Goal: Task Accomplishment & Management: Use online tool/utility

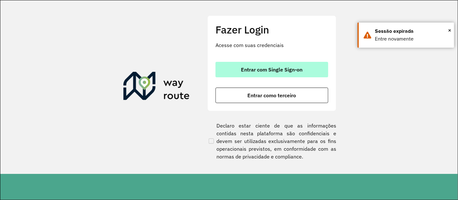
click at [261, 74] on button "Entrar com Single Sign-on" at bounding box center [271, 69] width 113 height 15
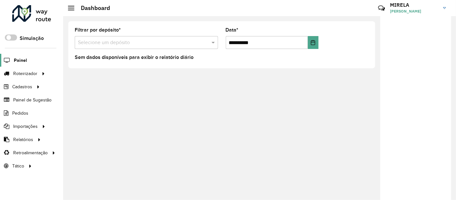
click at [23, 57] on span "Painel" at bounding box center [20, 60] width 13 height 7
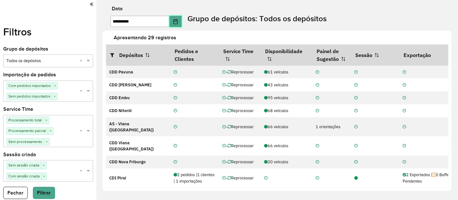
click at [176, 24] on button "Choose Date" at bounding box center [175, 21] width 12 height 11
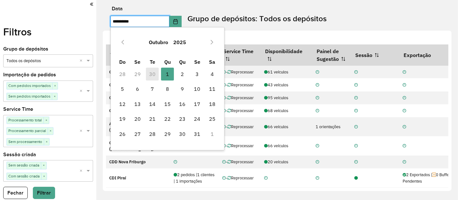
click at [151, 76] on td "30" at bounding box center [152, 74] width 15 height 15
click at [124, 42] on icon "Previous Month" at bounding box center [122, 42] width 5 height 5
click at [151, 134] on span "30" at bounding box center [152, 133] width 13 height 13
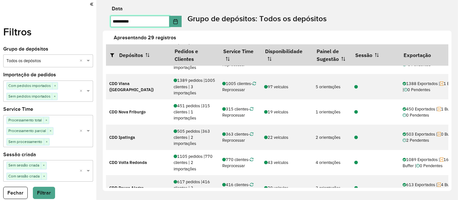
scroll to position [342, 0]
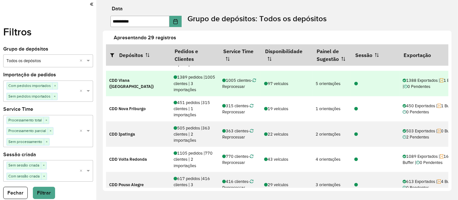
click at [356, 86] on icon at bounding box center [356, 84] width 4 height 4
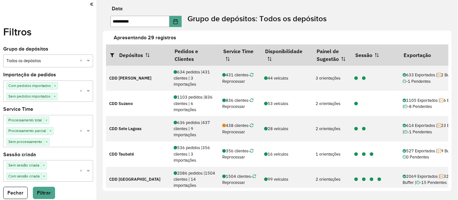
scroll to position [19, 0]
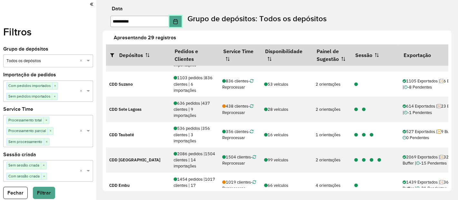
click at [180, 24] on button "Choose Date" at bounding box center [175, 21] width 12 height 11
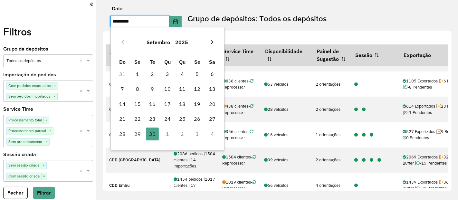
click at [211, 41] on icon "Next Month" at bounding box center [211, 42] width 5 height 5
click at [164, 74] on span "1" at bounding box center [167, 74] width 13 height 13
type input "**********"
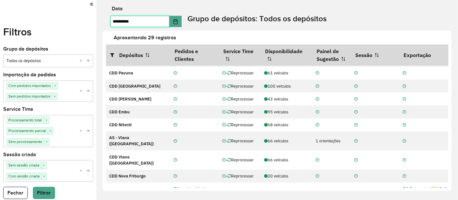
scroll to position [0, 0]
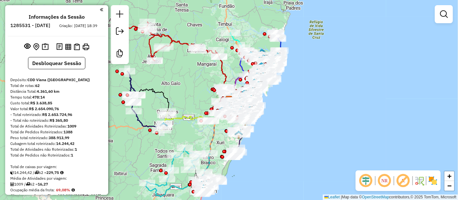
scroll to position [2212, 0]
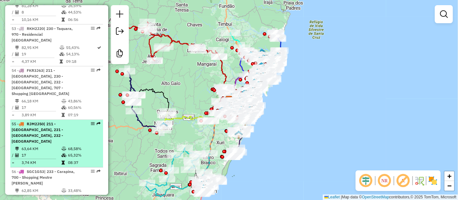
click at [53, 121] on div "55 - RJM2J50 | 211 - Novo Horizonte, 231 - Manoel Plaza, 232 - José de Anchieta" at bounding box center [46, 132] width 68 height 23
select select "**********"
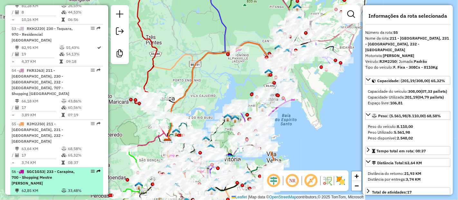
click at [52, 187] on td "62,85 KM" at bounding box center [41, 190] width 40 height 6
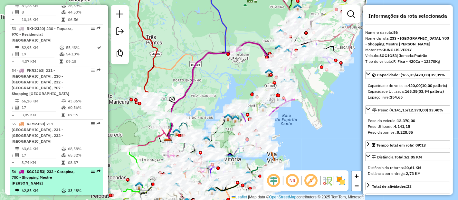
click at [52, 187] on td "62,85 KM" at bounding box center [41, 190] width 40 height 6
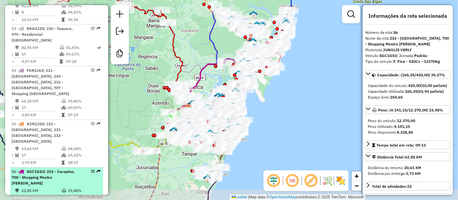
click at [40, 194] on td "23" at bounding box center [41, 197] width 40 height 6
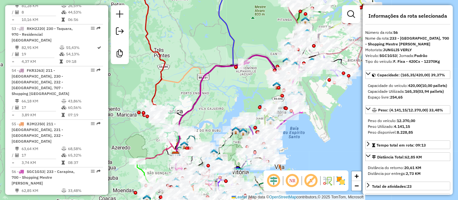
drag, startPoint x: 205, startPoint y: 82, endPoint x: 212, endPoint y: 95, distance: 15.0
click at [212, 95] on div "Janela de atendimento Grade de atendimento Capacidade Transportadoras Veículos …" at bounding box center [229, 100] width 458 height 200
